Goal: Task Accomplishment & Management: Manage account settings

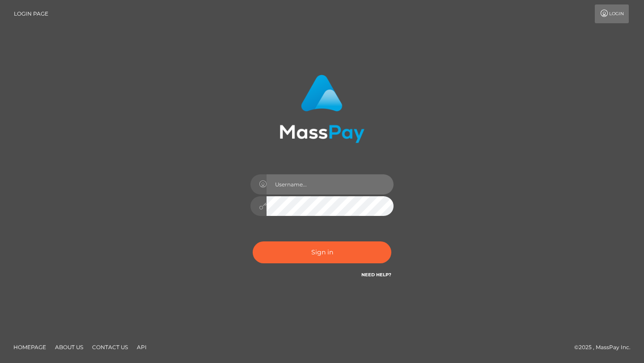
click at [288, 181] on input "text" at bounding box center [329, 184] width 127 height 20
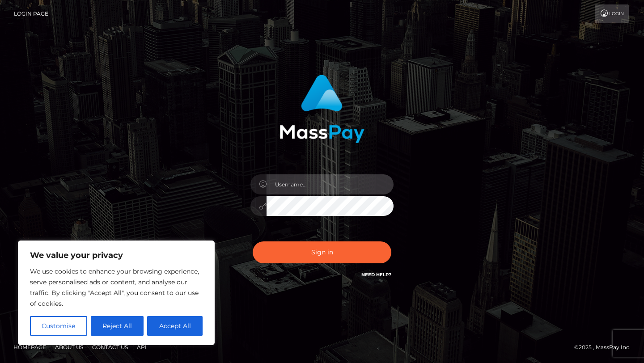
type input "kiaradavey1999@icloud.com"
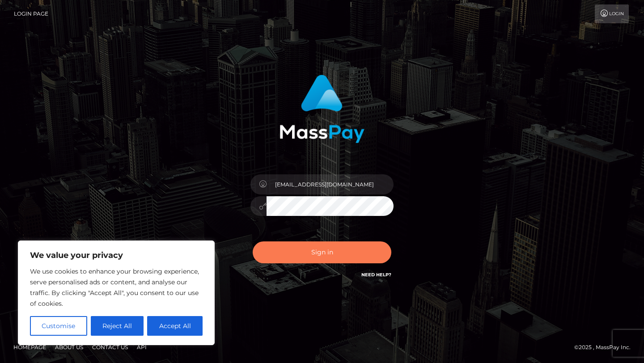
click at [329, 261] on button "Sign in" at bounding box center [322, 252] width 139 height 22
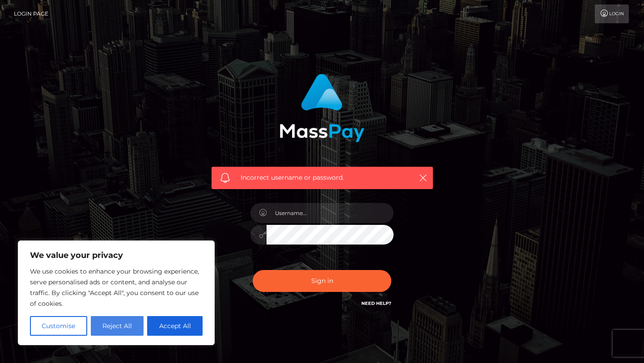
click at [134, 325] on button "Reject All" at bounding box center [117, 326] width 53 height 20
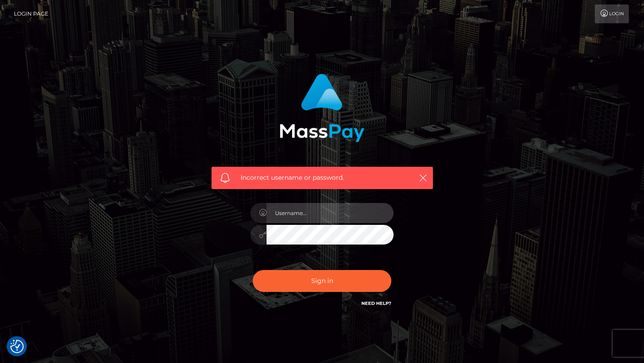
click at [320, 206] on input "text" at bounding box center [329, 213] width 127 height 20
type input "kiaradavey1999@icloud.com"
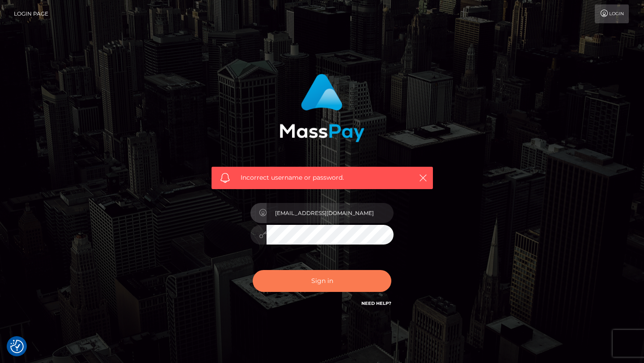
click at [331, 283] on button "Sign in" at bounding box center [322, 281] width 139 height 22
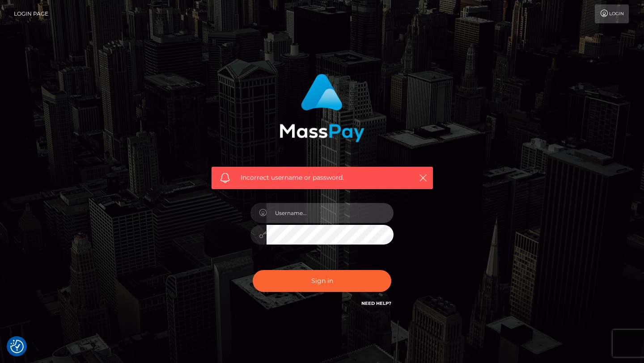
click at [308, 214] on input "text" at bounding box center [329, 213] width 127 height 20
type input "kikuai.xo@gmail.com"
click at [253, 270] on button "Sign in" at bounding box center [322, 281] width 139 height 22
click at [597, 19] on link "Login" at bounding box center [611, 13] width 34 height 19
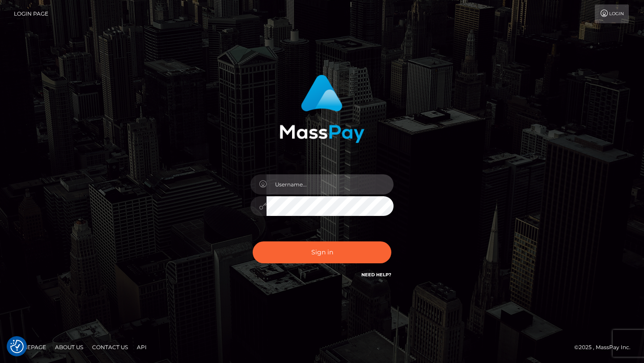
click at [306, 187] on input "text" at bounding box center [329, 184] width 127 height 20
type input "kikuai.xo@gmail.com"
click at [253, 241] on button "Sign in" at bounding box center [322, 252] width 139 height 22
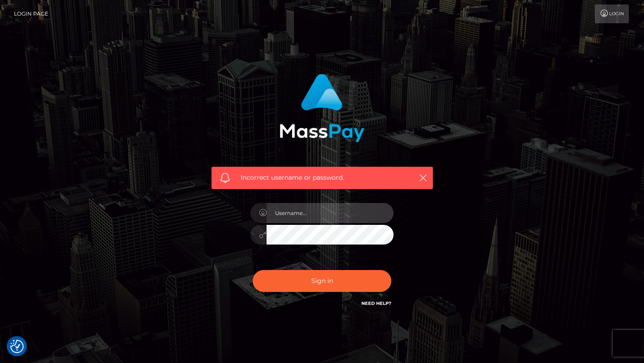
click at [337, 216] on input "text" at bounding box center [329, 213] width 127 height 20
type input "[EMAIL_ADDRESS][DOMAIN_NAME]"
click at [253, 270] on button "Sign in" at bounding box center [322, 281] width 139 height 22
click at [305, 215] on input "text" at bounding box center [329, 213] width 127 height 20
paste input "kiaradavey1999@icloud.com"
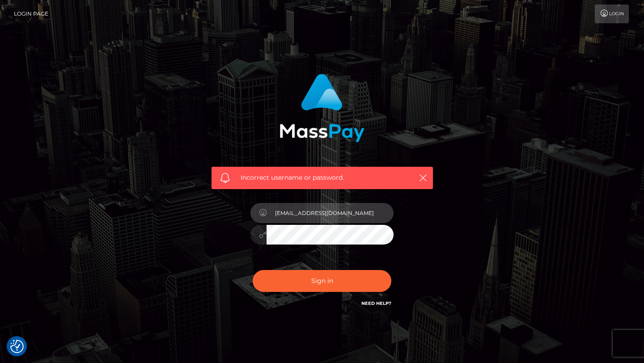
type input "kiaradavey1999@icloud.com"
click at [253, 270] on button "Sign in" at bounding box center [322, 281] width 139 height 22
click at [295, 215] on input "text" at bounding box center [329, 213] width 127 height 20
paste input "[EMAIL_ADDRESS][DOMAIN_NAME]"
type input "[EMAIL_ADDRESS][DOMAIN_NAME]"
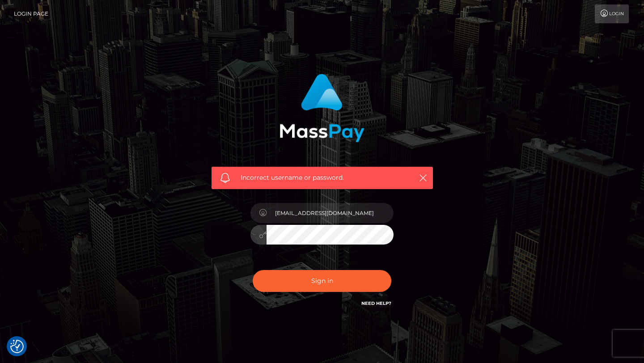
click at [253, 270] on button "Sign in" at bounding box center [322, 281] width 139 height 22
click at [287, 219] on input "text" at bounding box center [329, 213] width 127 height 20
paste input "[EMAIL_ADDRESS][DOMAIN_NAME]"
type input "[EMAIL_ADDRESS][DOMAIN_NAME]"
click at [253, 270] on button "Sign in" at bounding box center [322, 281] width 139 height 22
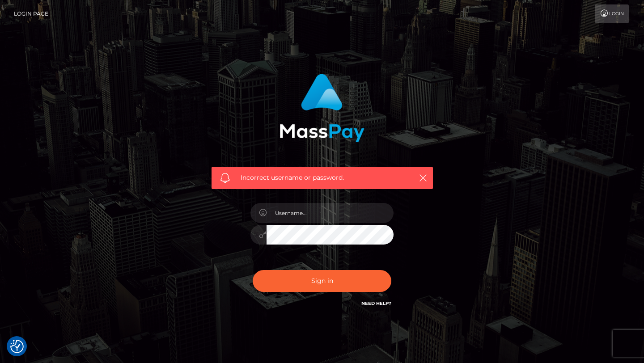
click at [380, 306] on h6 "Need Help?" at bounding box center [376, 303] width 30 height 8
click at [379, 304] on link "Need Help?" at bounding box center [376, 303] width 30 height 6
click at [285, 215] on input "text" at bounding box center [329, 213] width 127 height 20
click at [423, 178] on icon "button" at bounding box center [422, 177] width 9 height 9
click at [612, 19] on link "Login" at bounding box center [611, 13] width 34 height 19
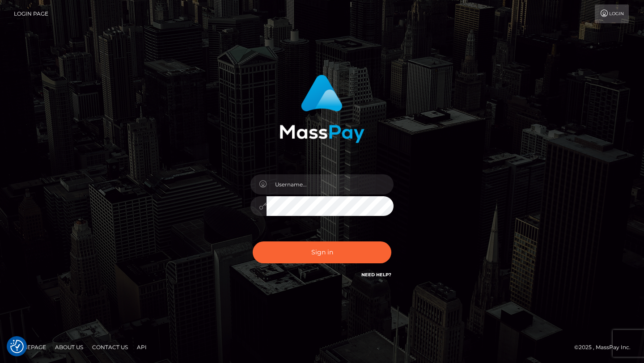
click at [30, 14] on link "Login Page" at bounding box center [31, 13] width 34 height 19
click at [305, 183] on input "text" at bounding box center [329, 184] width 127 height 20
type input "[EMAIL_ADDRESS][DOMAIN_NAME]"
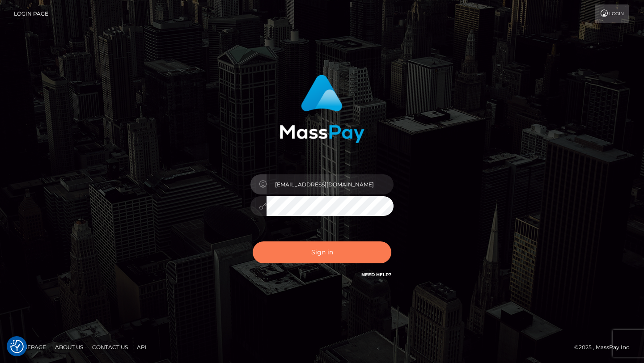
click at [330, 262] on button "Sign in" at bounding box center [322, 252] width 139 height 22
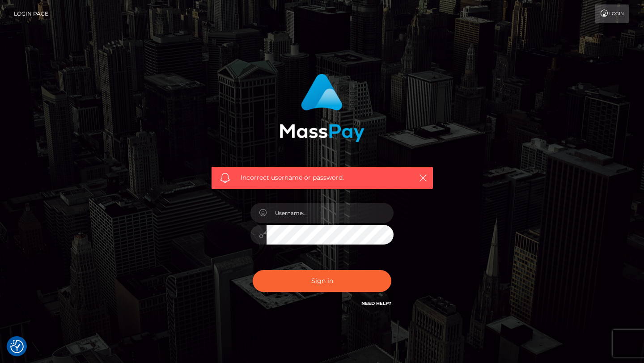
click at [260, 210] on icon at bounding box center [263, 212] width 8 height 7
click at [383, 301] on link "Need Help?" at bounding box center [376, 303] width 30 height 6
click at [312, 218] on input "text" at bounding box center [329, 213] width 127 height 20
type input "[EMAIL_ADDRESS][DOMAIN_NAME]"
click at [355, 217] on input "[EMAIL_ADDRESS][DOMAIN_NAME]" at bounding box center [329, 213] width 127 height 20
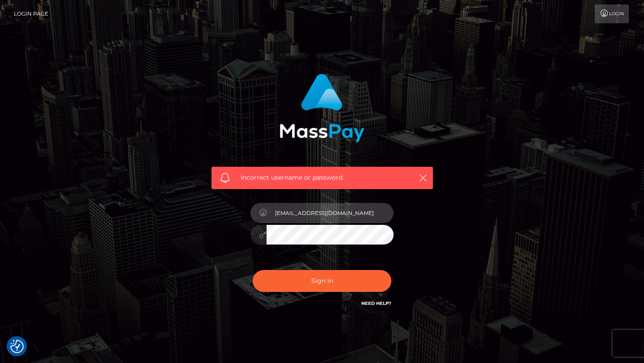
drag, startPoint x: 370, startPoint y: 216, endPoint x: 241, endPoint y: 231, distance: 130.0
click at [241, 231] on div "Incorrect username or password. kiaradavey1999@icloud.com" at bounding box center [322, 191] width 235 height 248
click at [319, 215] on input "[EMAIL_ADDRESS][DOMAIN_NAME]" at bounding box center [329, 213] width 127 height 20
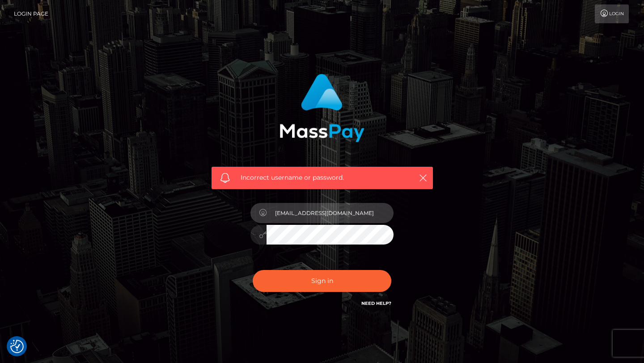
click at [356, 215] on input "[EMAIL_ADDRESS][DOMAIN_NAME]" at bounding box center [329, 213] width 127 height 20
drag, startPoint x: 356, startPoint y: 215, endPoint x: 291, endPoint y: 199, distance: 67.5
click at [291, 199] on div "[EMAIL_ADDRESS][DOMAIN_NAME]" at bounding box center [322, 230] width 156 height 68
type input "kikuai"
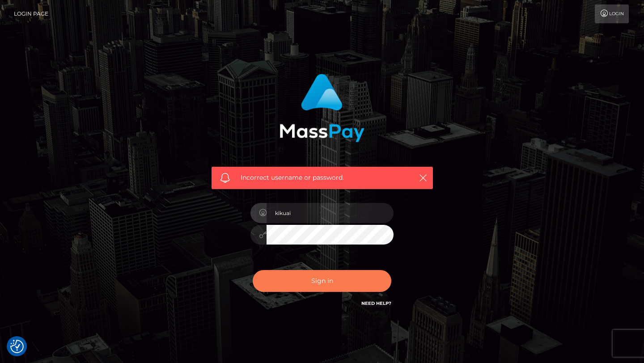
click at [312, 283] on button "Sign in" at bounding box center [322, 281] width 139 height 22
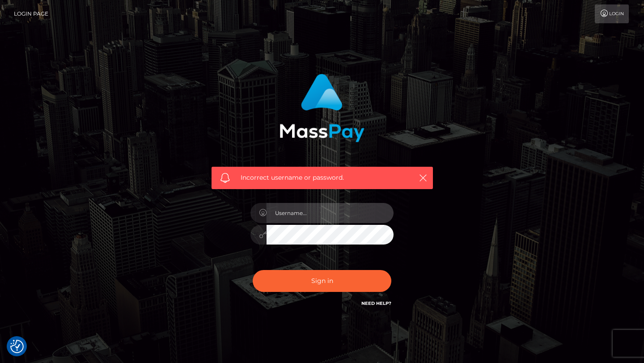
click at [316, 216] on input "text" at bounding box center [329, 213] width 127 height 20
type input "[EMAIL_ADDRESS][DOMAIN_NAME]"
drag, startPoint x: 355, startPoint y: 214, endPoint x: 246, endPoint y: 205, distance: 109.4
click at [246, 205] on div "[EMAIL_ADDRESS][DOMAIN_NAME]" at bounding box center [322, 230] width 156 height 68
type input "kikuai_"
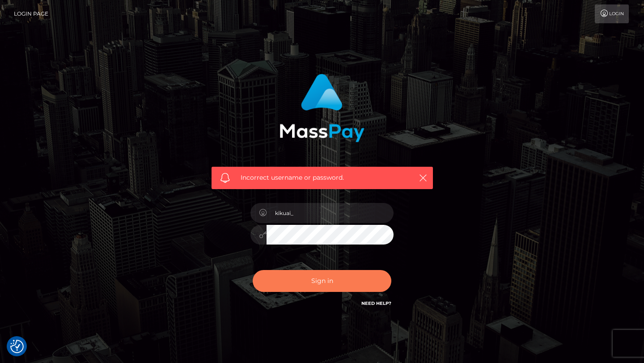
click at [307, 283] on button "Sign in" at bounding box center [322, 281] width 139 height 22
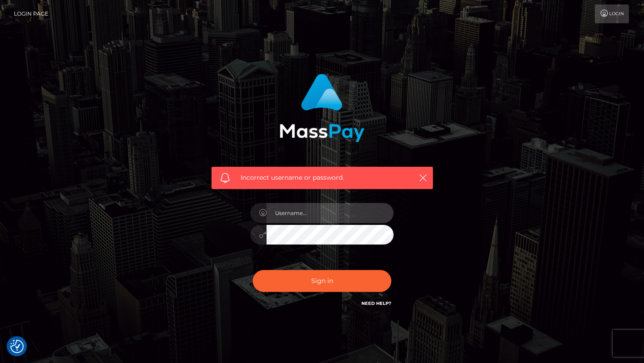
click at [317, 214] on input "text" at bounding box center [329, 213] width 127 height 20
click at [375, 304] on link "Need Help?" at bounding box center [376, 303] width 30 height 6
click at [372, 218] on input "[EMAIL_ADDRESS][DOMAIN_NAME]" at bounding box center [329, 213] width 127 height 20
drag, startPoint x: 372, startPoint y: 218, endPoint x: 317, endPoint y: 211, distance: 55.0
click at [317, 211] on input "[EMAIL_ADDRESS][DOMAIN_NAME]" at bounding box center [329, 213] width 127 height 20
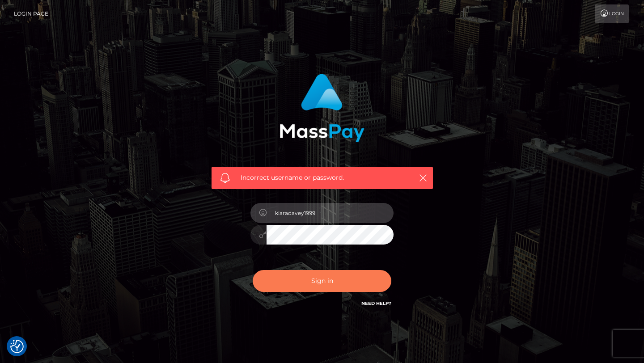
type input "kiaradavey1999"
click at [283, 284] on button "Sign in" at bounding box center [322, 281] width 139 height 22
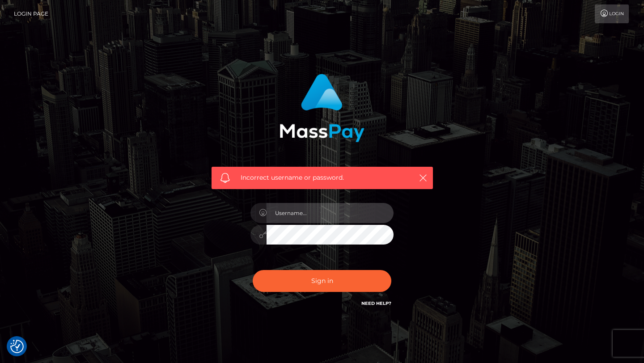
click at [306, 212] on input "text" at bounding box center [329, 213] width 127 height 20
type input "[EMAIL_ADDRESS][DOMAIN_NAME]"
drag, startPoint x: 355, startPoint y: 215, endPoint x: 274, endPoint y: 205, distance: 82.4
click at [274, 205] on input "[EMAIL_ADDRESS][DOMAIN_NAME]" at bounding box center [329, 213] width 127 height 20
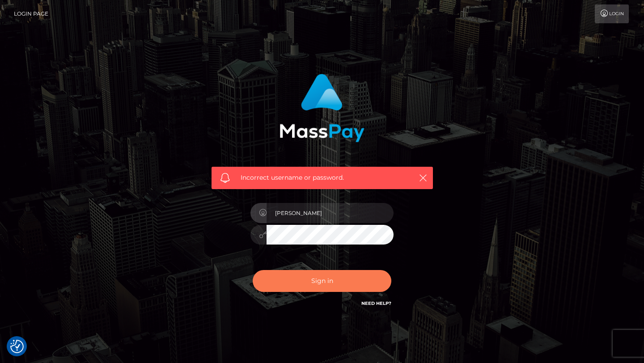
type input "[PERSON_NAME]"
click at [320, 287] on button "Sign in" at bounding box center [322, 281] width 139 height 22
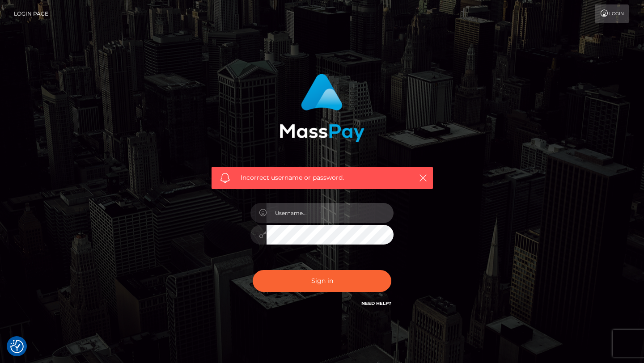
click at [299, 217] on input "text" at bounding box center [329, 213] width 127 height 20
type input "[EMAIL_ADDRESS][DOMAIN_NAME]"
click at [190, 224] on div "Incorrect username or password. [EMAIL_ADDRESS][DOMAIN_NAME]" at bounding box center [322, 195] width 510 height 257
click at [253, 270] on button "Sign in" at bounding box center [322, 281] width 139 height 22
click at [284, 216] on input "text" at bounding box center [329, 213] width 127 height 20
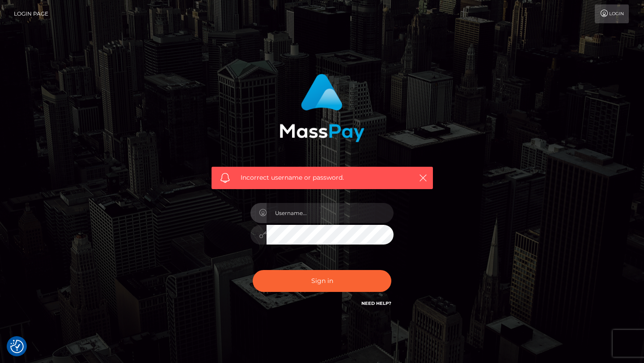
click at [467, 204] on div "Incorrect username or password." at bounding box center [322, 195] width 510 height 257
click at [305, 207] on input "text" at bounding box center [329, 213] width 127 height 20
type input "[EMAIL_ADDRESS][DOMAIN_NAME]"
click at [198, 221] on div "Incorrect username or password. kiaradavey1999@icloud.com" at bounding box center [322, 195] width 248 height 257
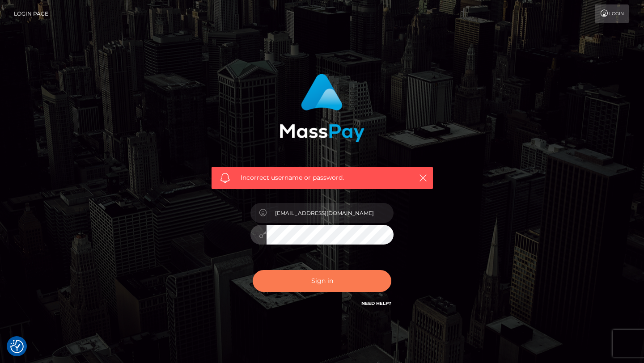
click at [290, 284] on button "Sign in" at bounding box center [322, 281] width 139 height 22
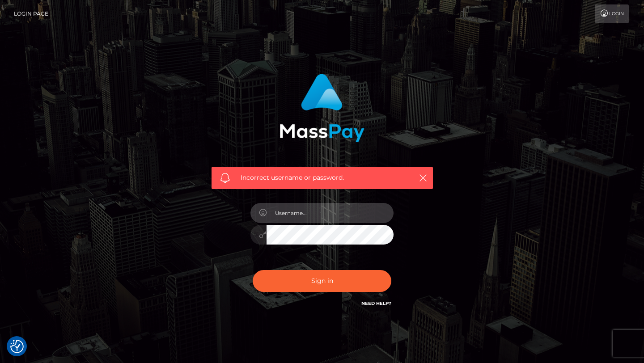
click at [321, 219] on input "text" at bounding box center [329, 213] width 127 height 20
type input "[EMAIL_ADDRESS][DOMAIN_NAME]"
click at [208, 225] on div "Incorrect username or password. [EMAIL_ADDRESS][DOMAIN_NAME]" at bounding box center [322, 191] width 235 height 248
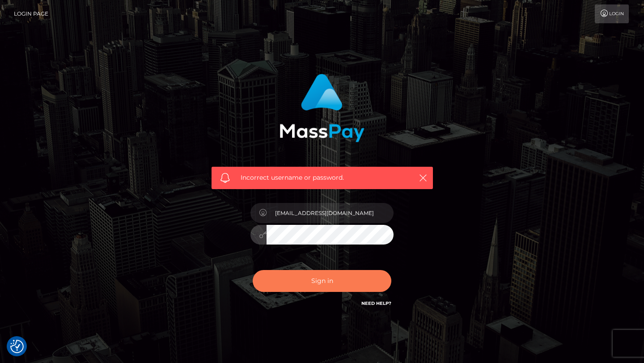
click at [289, 279] on button "Sign in" at bounding box center [322, 281] width 139 height 22
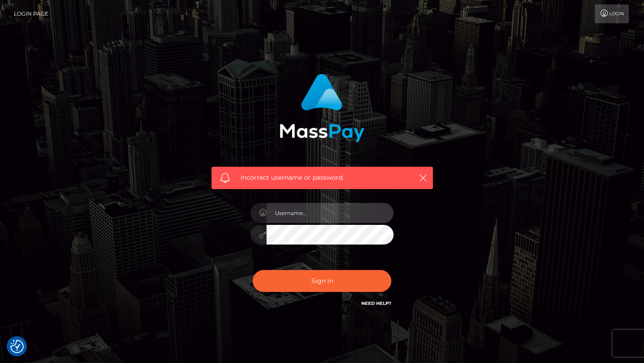
click at [315, 214] on input "text" at bounding box center [329, 213] width 127 height 20
type input "[EMAIL_ADDRESS][DOMAIN_NAME]"
click at [214, 228] on div "Incorrect username or password. [EMAIL_ADDRESS][DOMAIN_NAME]" at bounding box center [322, 191] width 235 height 248
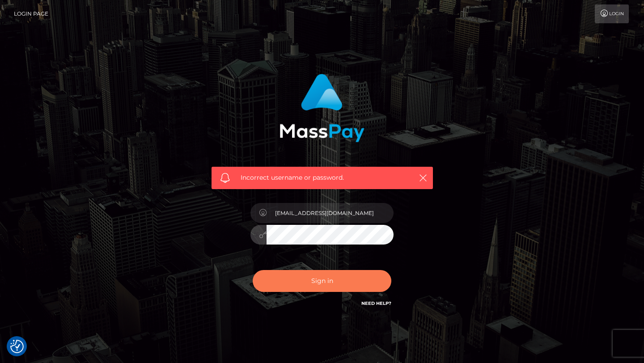
click at [281, 287] on button "Sign in" at bounding box center [322, 281] width 139 height 22
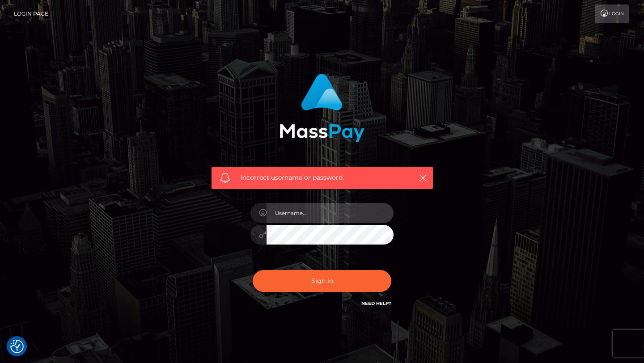
click at [316, 207] on input "text" at bounding box center [329, 213] width 127 height 20
type input "[EMAIL_ADDRESS][DOMAIN_NAME]"
click at [215, 223] on div "Incorrect username or password. [EMAIL_ADDRESS][DOMAIN_NAME]" at bounding box center [322, 191] width 235 height 248
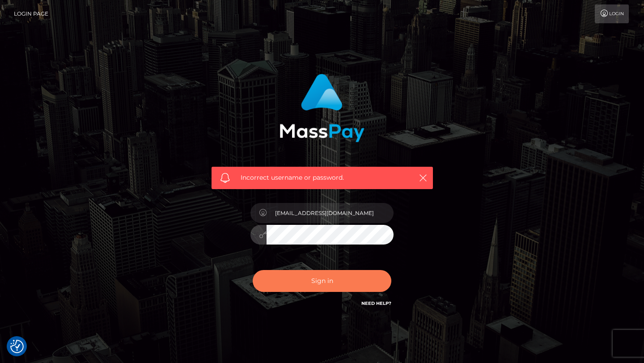
click at [292, 286] on button "Sign in" at bounding box center [322, 281] width 139 height 22
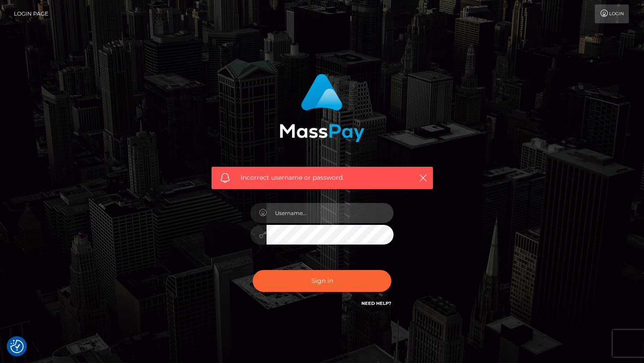
click at [324, 216] on input "text" at bounding box center [329, 213] width 127 height 20
type input "[EMAIL_ADDRESS][DOMAIN_NAME]"
click at [224, 201] on div "Incorrect username or password. [EMAIL_ADDRESS][DOMAIN_NAME]" at bounding box center [322, 191] width 235 height 248
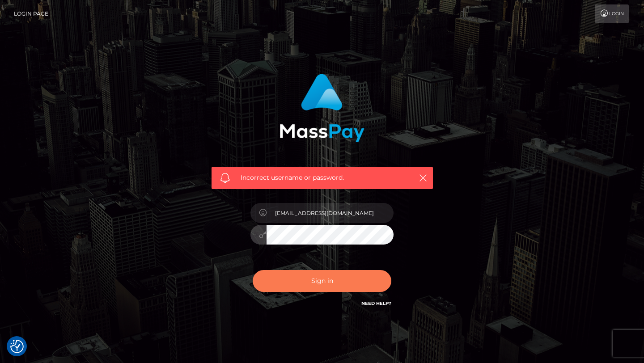
click at [294, 291] on button "Sign in" at bounding box center [322, 281] width 139 height 22
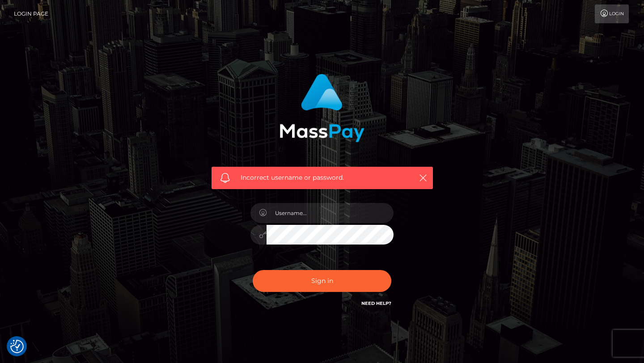
click at [367, 303] on link "Need Help?" at bounding box center [376, 303] width 30 height 6
click at [421, 177] on icon "button" at bounding box center [422, 177] width 9 height 9
click at [423, 177] on icon "button" at bounding box center [422, 177] width 9 height 9
click at [421, 177] on icon "button" at bounding box center [422, 177] width 9 height 9
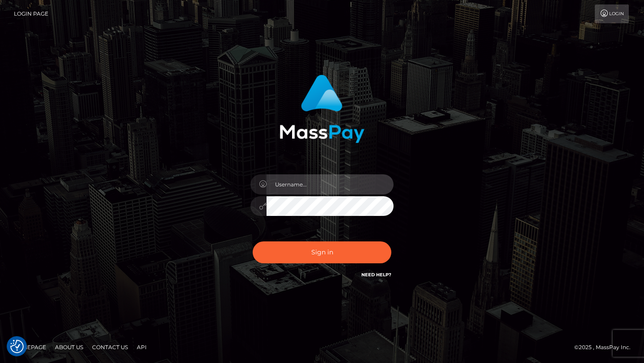
click at [353, 185] on input "text" at bounding box center [329, 184] width 127 height 20
type input "kiaradavey1999@icloud.com"
click at [352, 180] on input "kiaradavey1999@icloud.com" at bounding box center [329, 184] width 127 height 20
drag, startPoint x: 355, startPoint y: 187, endPoint x: 257, endPoint y: 186, distance: 97.4
click at [257, 186] on div "kiaradavey1999@icloud.com" at bounding box center [321, 182] width 143 height 17
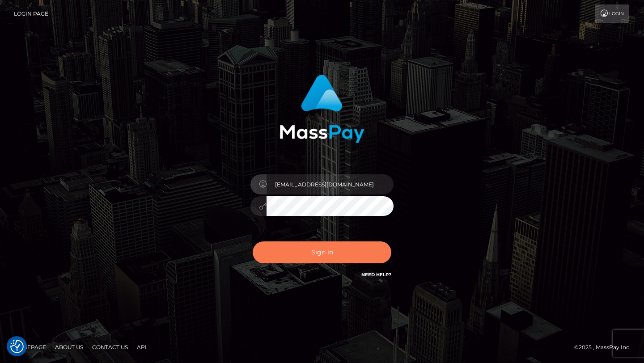
type input "kikuai.xo@gmail.com"
click at [311, 250] on button "Sign in" at bounding box center [322, 252] width 139 height 22
